Goal: Check status: Check status

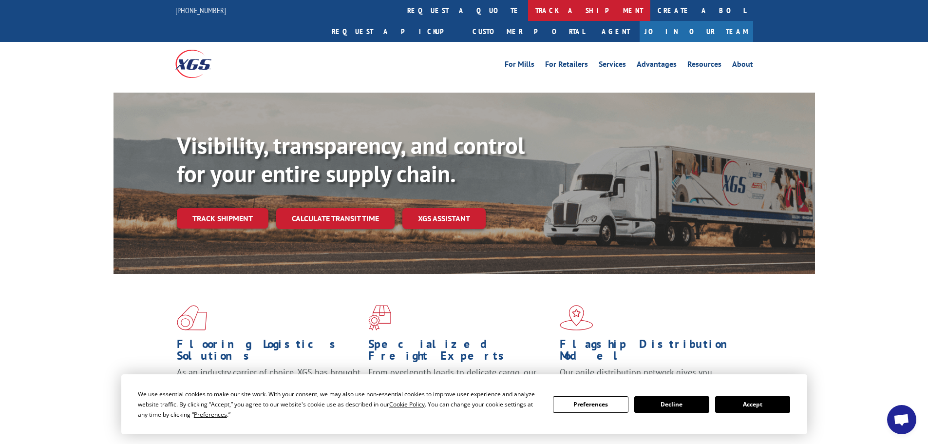
click at [528, 15] on link "track a shipment" at bounding box center [589, 10] width 122 height 21
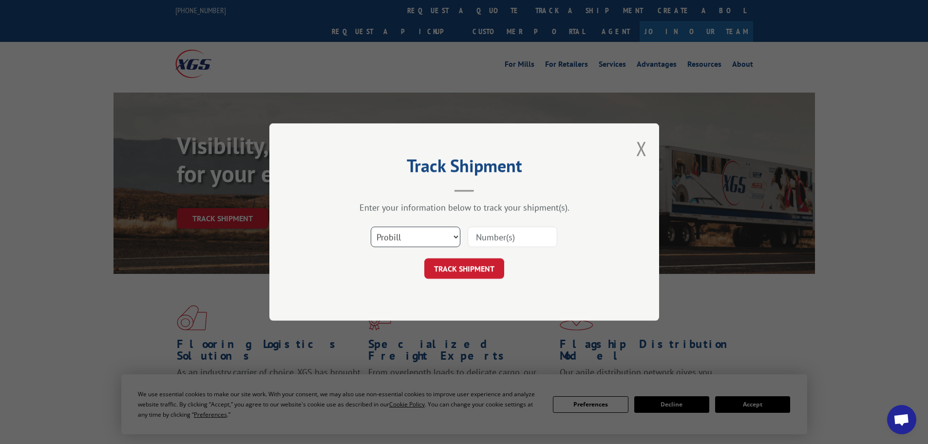
click at [419, 244] on select "Select category... Probill BOL PO" at bounding box center [416, 236] width 90 height 20
select select "bol"
click at [371, 226] on select "Select category... Probill BOL PO" at bounding box center [416, 236] width 90 height 20
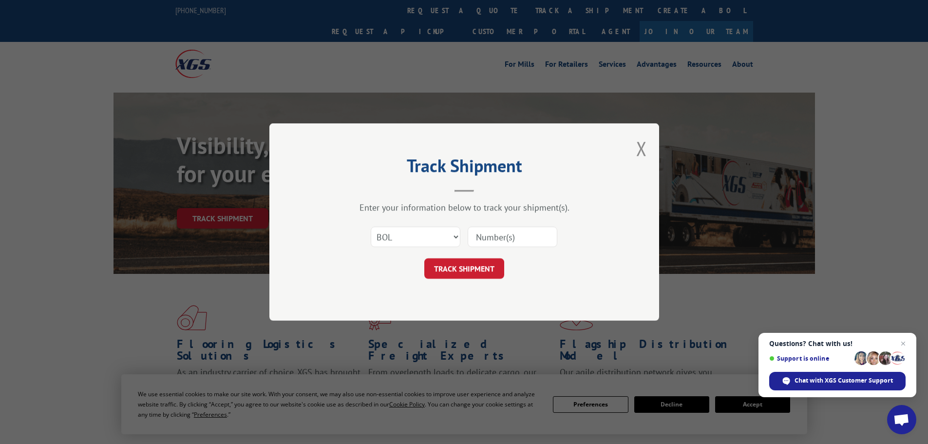
paste input "7075333"
click at [479, 238] on input "7075333" at bounding box center [512, 236] width 90 height 20
type input "7075333"
click at [468, 269] on button "TRACK SHIPMENT" at bounding box center [464, 268] width 80 height 20
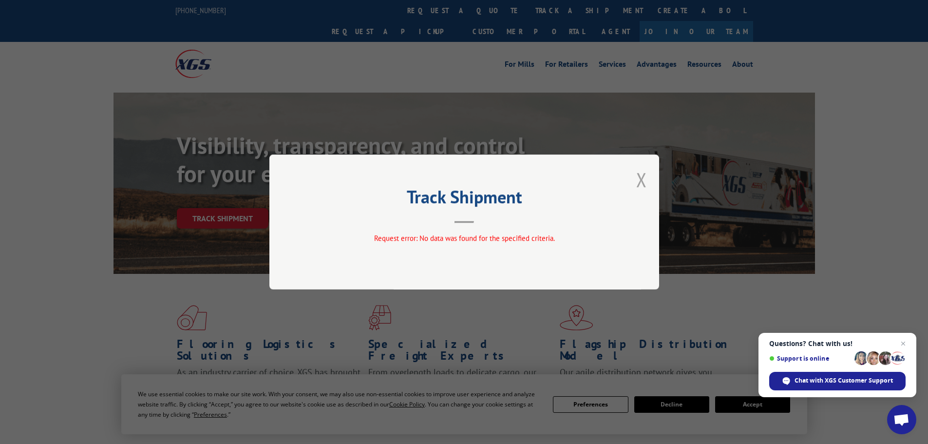
click at [640, 176] on button "Close modal" at bounding box center [641, 180] width 11 height 26
